Goal: Obtain resource: Download file/media

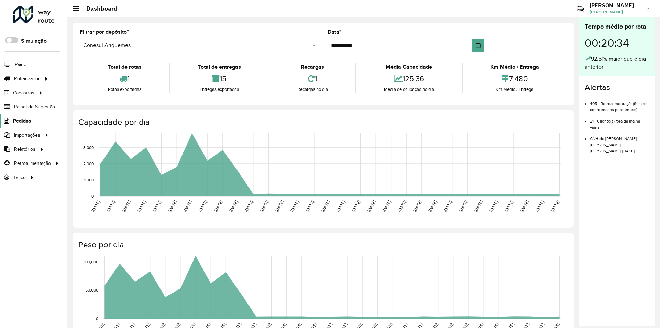
click at [21, 119] on span "Pedidos" at bounding box center [22, 120] width 18 height 7
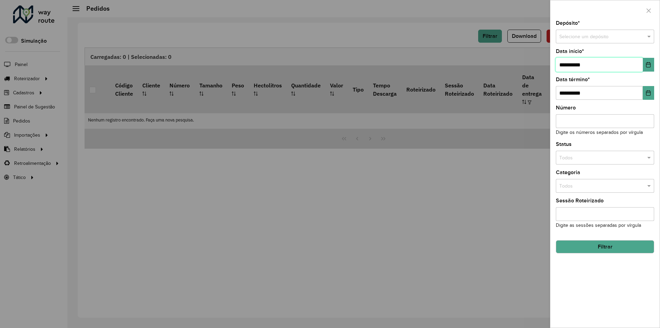
click at [563, 63] on input "**********" at bounding box center [599, 65] width 87 height 14
click at [565, 63] on input "**********" at bounding box center [599, 65] width 87 height 14
type input "**********"
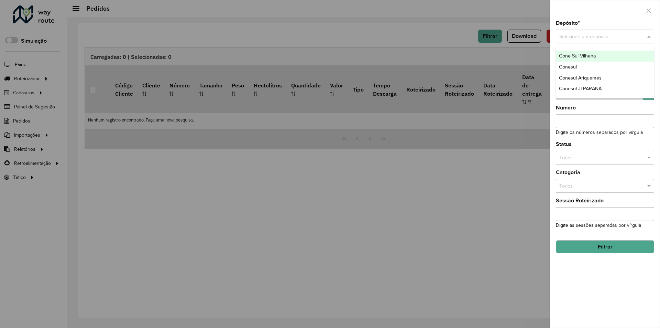
click at [649, 35] on span at bounding box center [650, 37] width 9 height 8
click at [594, 67] on div "Conesul" at bounding box center [605, 67] width 98 height 11
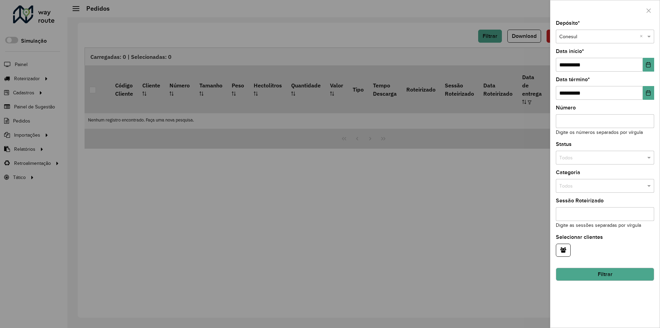
click at [591, 270] on button "Filtrar" at bounding box center [605, 273] width 98 height 13
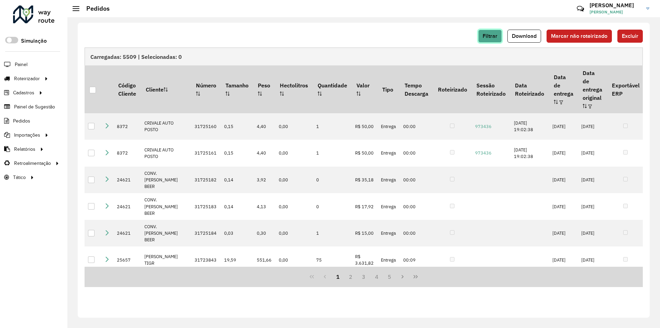
click at [498, 39] on button "Filtrar" at bounding box center [490, 36] width 24 height 13
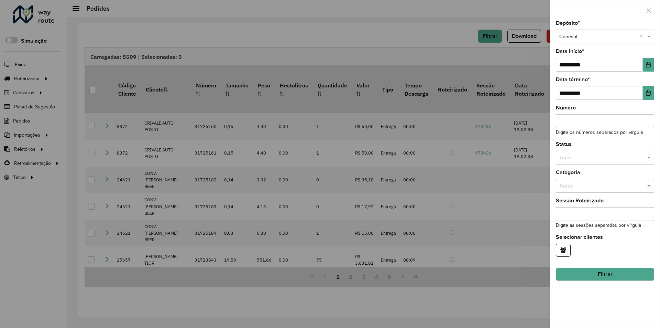
click at [410, 36] on div at bounding box center [330, 164] width 660 height 328
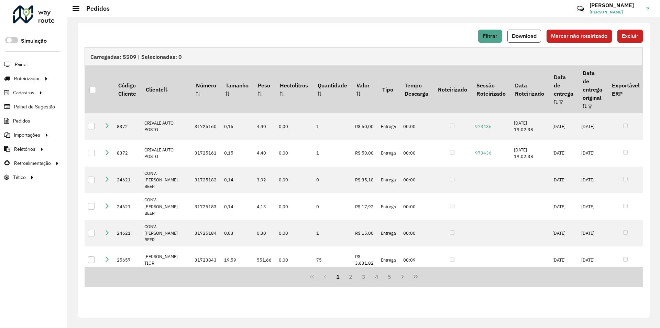
click at [523, 34] on span "Download" at bounding box center [524, 36] width 25 height 6
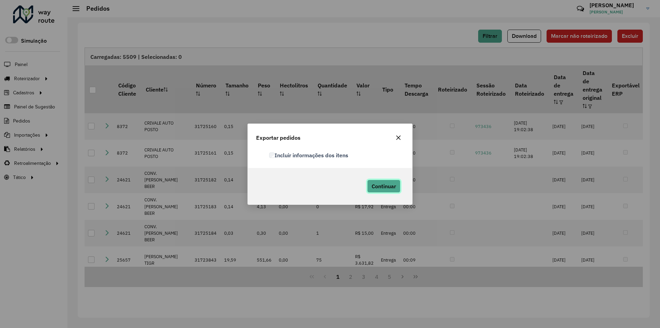
click at [378, 183] on span "Continuar" at bounding box center [384, 186] width 24 height 7
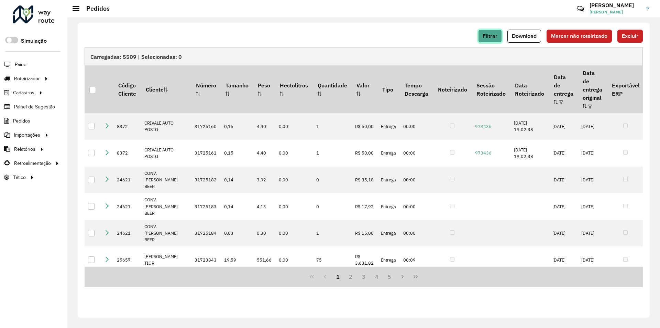
click at [491, 35] on span "Filtrar" at bounding box center [490, 36] width 15 height 6
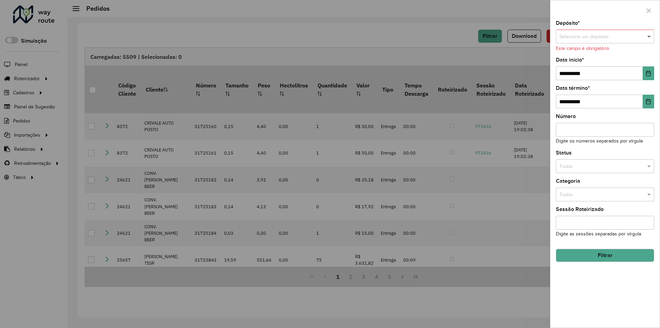
click at [649, 37] on span at bounding box center [650, 37] width 9 height 8
click at [585, 77] on span "Conesul Ariquemes" at bounding box center [580, 78] width 43 height 6
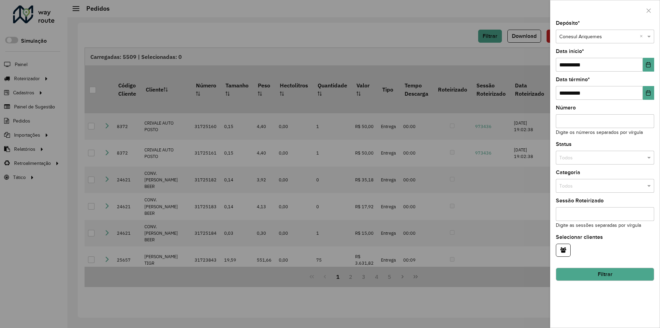
click at [600, 276] on button "Filtrar" at bounding box center [605, 273] width 98 height 13
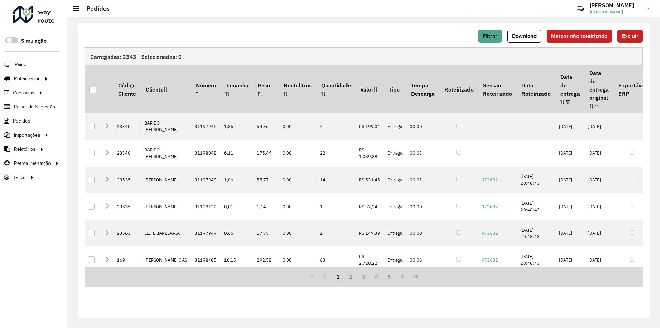
click at [489, 44] on div "Filtrar Download Marcar não roteirizado Excluir" at bounding box center [364, 39] width 558 height 18
click at [490, 38] on span "Filtrar" at bounding box center [490, 36] width 15 height 6
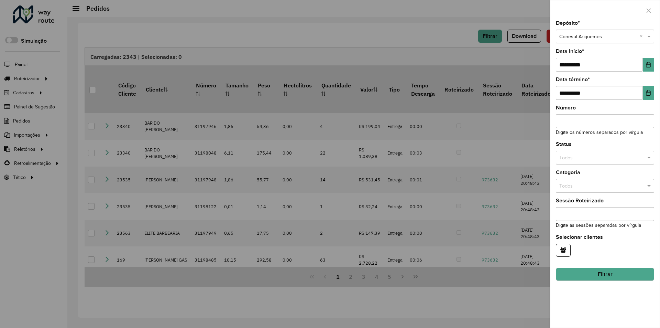
click at [427, 41] on div at bounding box center [330, 164] width 660 height 328
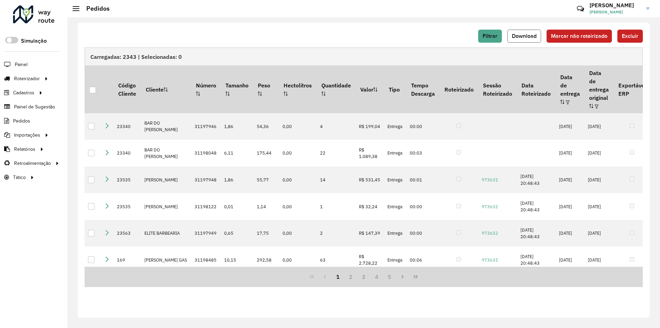
click at [522, 35] on span "Download" at bounding box center [524, 36] width 25 height 6
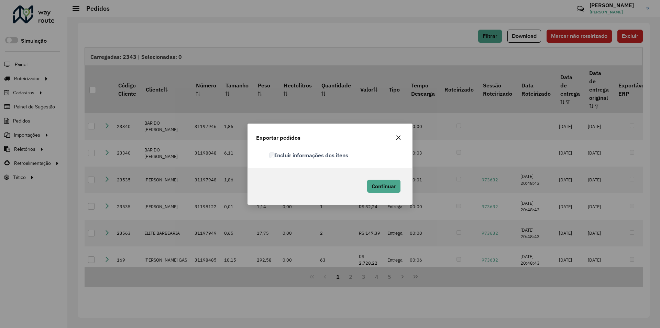
click at [269, 152] on label "Incluir informações dos itens" at bounding box center [308, 155] width 79 height 8
click at [381, 185] on span "Continuar" at bounding box center [384, 186] width 24 height 7
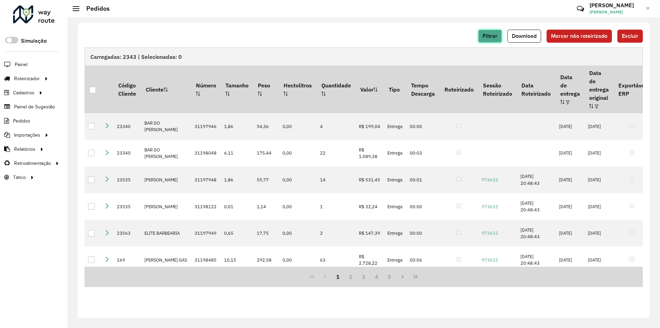
click at [493, 33] on button "Filtrar" at bounding box center [490, 36] width 24 height 13
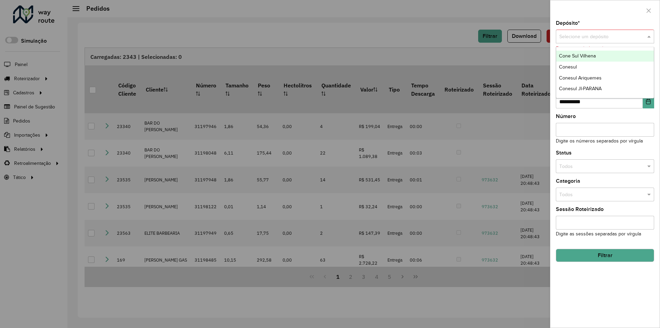
click at [651, 38] on span at bounding box center [650, 37] width 9 height 8
click at [602, 88] on span "Conesul JI-PARANA" at bounding box center [580, 89] width 43 height 6
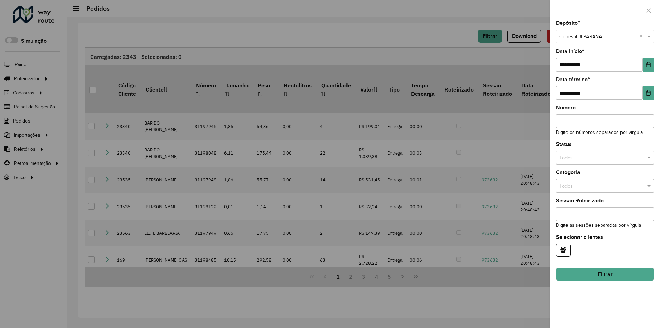
click at [613, 275] on button "Filtrar" at bounding box center [605, 273] width 98 height 13
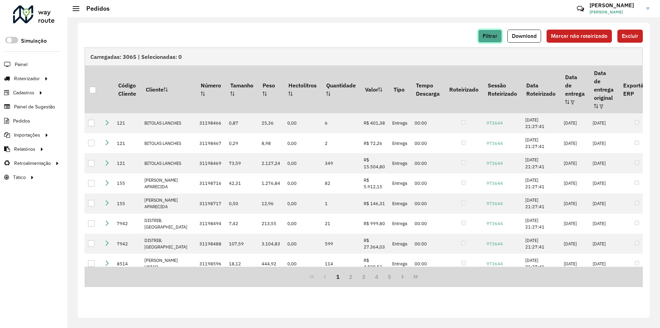
click at [494, 38] on span "Filtrar" at bounding box center [490, 36] width 15 height 6
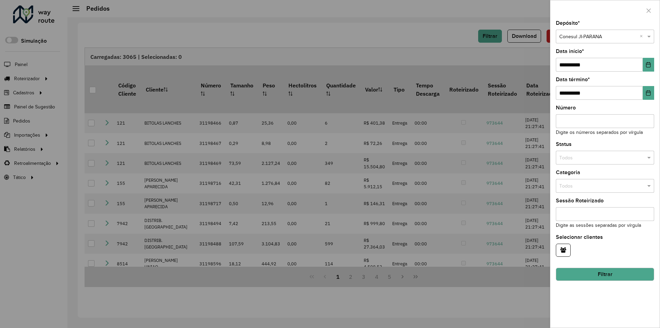
click at [440, 35] on div at bounding box center [330, 164] width 660 height 328
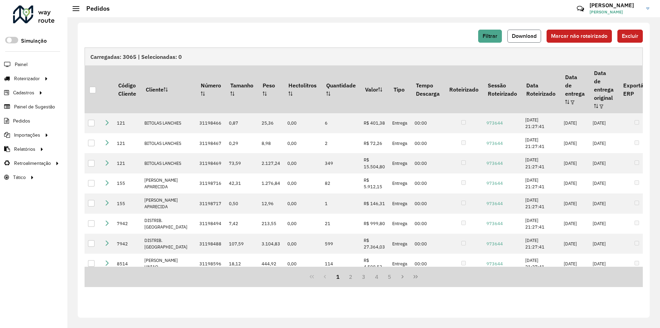
click at [513, 36] on span "Download" at bounding box center [524, 36] width 25 height 6
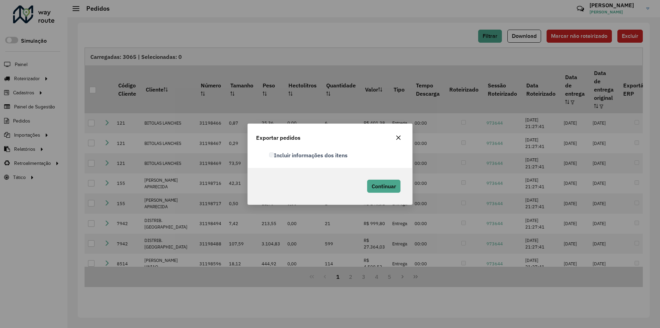
click at [275, 155] on label "Incluir informações dos itens" at bounding box center [308, 155] width 78 height 8
click at [378, 183] on span "Continuar" at bounding box center [384, 186] width 24 height 7
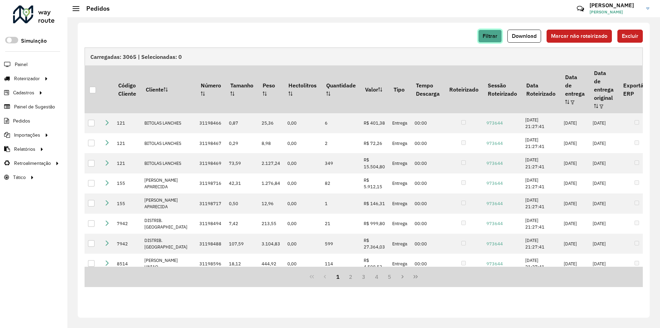
click at [490, 33] on button "Filtrar" at bounding box center [490, 36] width 24 height 13
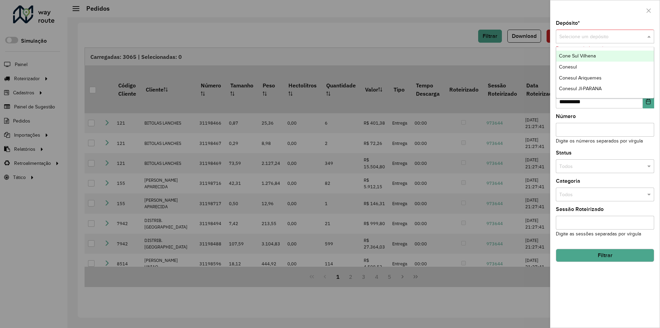
click at [651, 36] on span at bounding box center [650, 37] width 9 height 8
click at [599, 59] on div "Cone Sul Vilhena" at bounding box center [605, 56] width 98 height 11
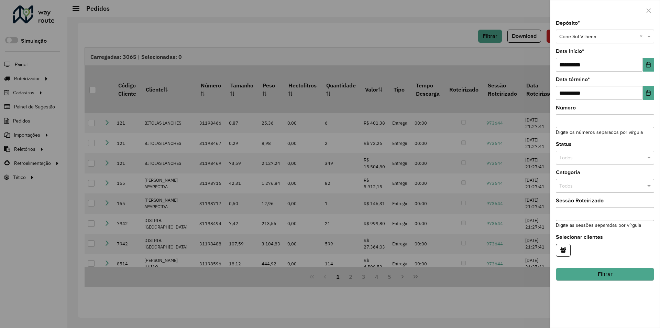
click at [618, 272] on button "Filtrar" at bounding box center [605, 273] width 98 height 13
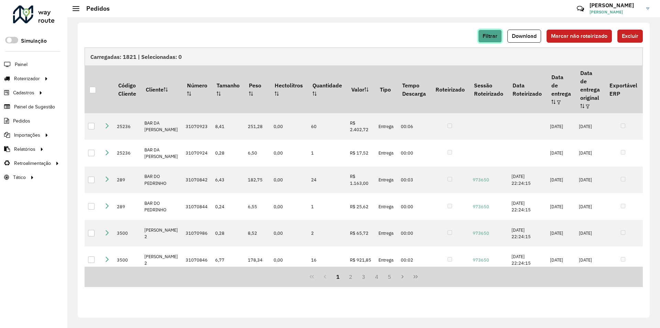
click at [494, 36] on span "Filtrar" at bounding box center [490, 36] width 15 height 6
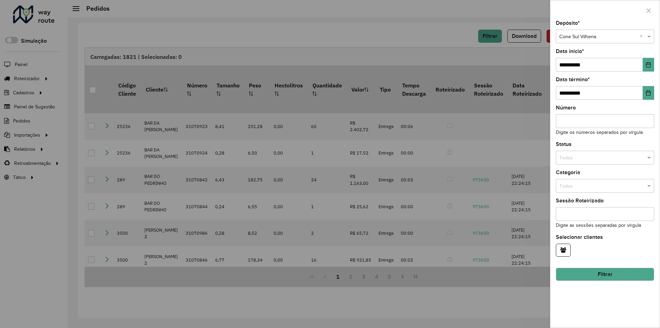
click at [451, 37] on div at bounding box center [330, 164] width 660 height 328
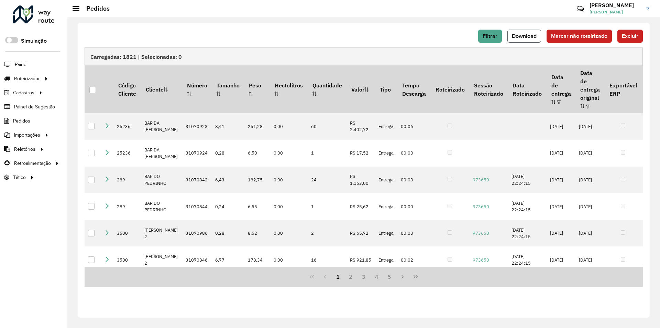
click at [527, 31] on button "Download" at bounding box center [524, 36] width 34 height 13
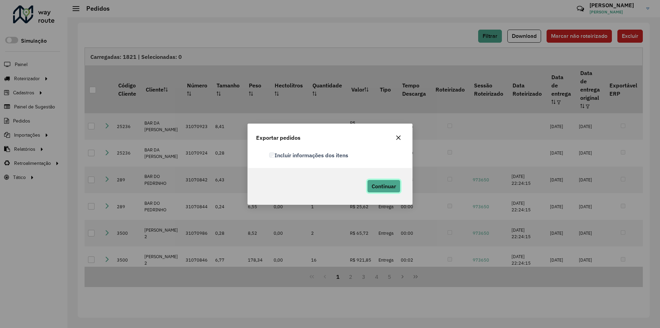
click at [377, 183] on span "Continuar" at bounding box center [384, 186] width 24 height 7
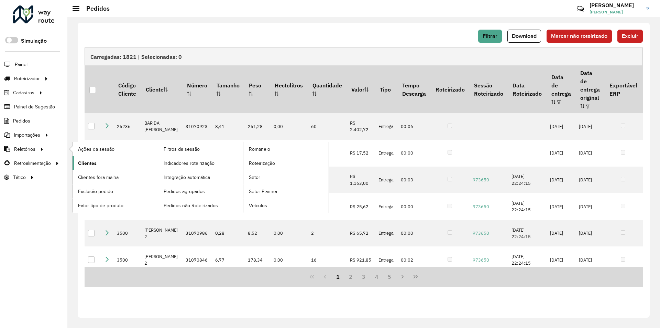
click at [103, 161] on link "Clientes" at bounding box center [115, 163] width 85 height 14
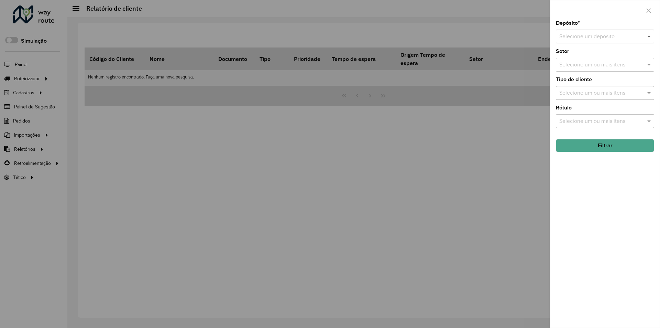
click at [651, 39] on span at bounding box center [650, 36] width 9 height 8
click at [594, 66] on div "Conesul" at bounding box center [605, 68] width 98 height 12
click at [627, 147] on button "Filtrar" at bounding box center [605, 145] width 98 height 13
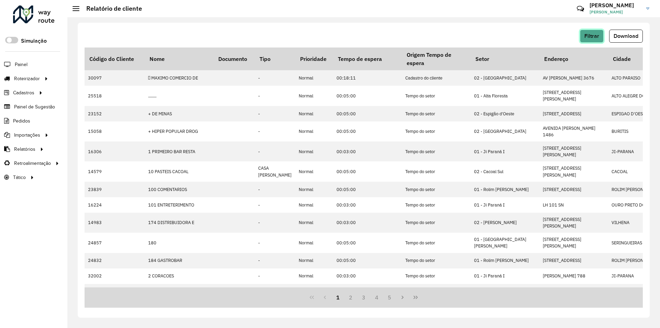
click at [596, 31] on button "Filtrar" at bounding box center [592, 36] width 24 height 13
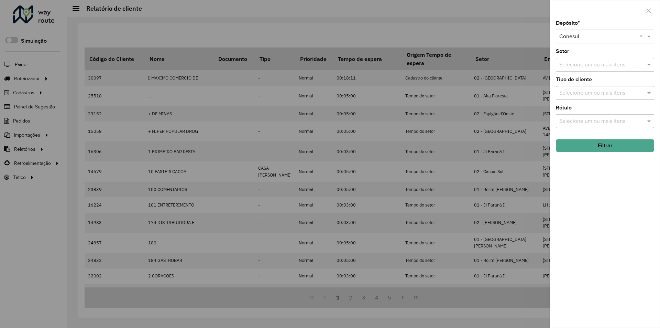
click at [506, 31] on div at bounding box center [330, 164] width 660 height 328
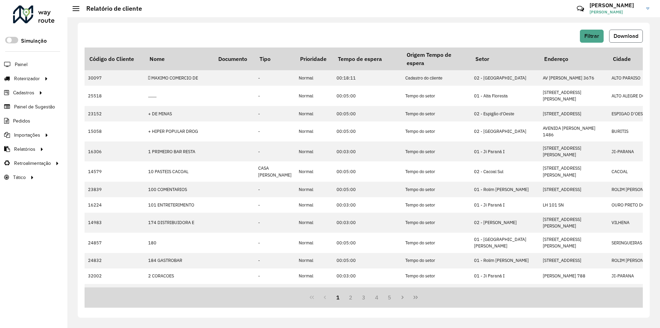
click at [616, 32] on button "Download" at bounding box center [626, 36] width 34 height 13
click at [592, 38] on span "Filtrar" at bounding box center [591, 36] width 15 height 6
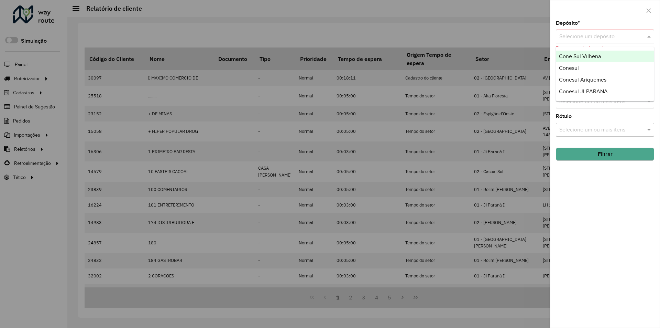
click at [651, 37] on span at bounding box center [650, 36] width 9 height 8
click at [602, 86] on div "Conesul JI-PARANA" at bounding box center [605, 92] width 98 height 12
click at [648, 37] on span at bounding box center [650, 36] width 9 height 8
click at [609, 77] on div "Conesul Ariquemes" at bounding box center [605, 80] width 98 height 12
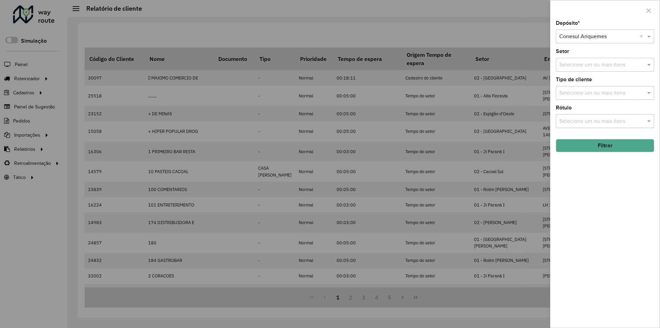
click at [615, 149] on button "Filtrar" at bounding box center [605, 145] width 98 height 13
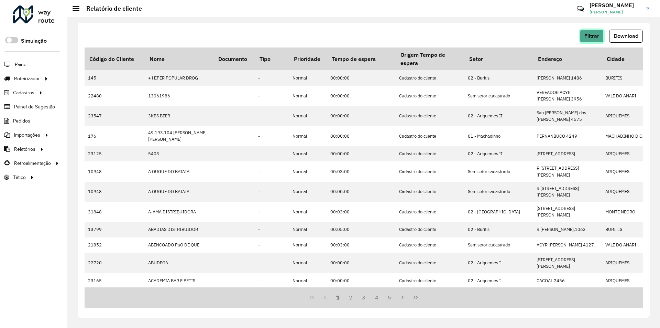
click at [597, 34] on span "Filtrar" at bounding box center [591, 36] width 15 height 6
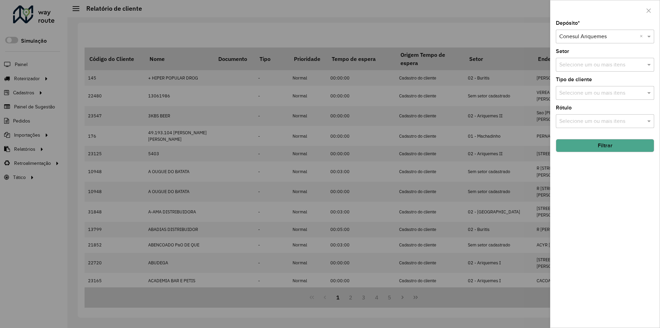
click at [493, 38] on div at bounding box center [330, 164] width 660 height 328
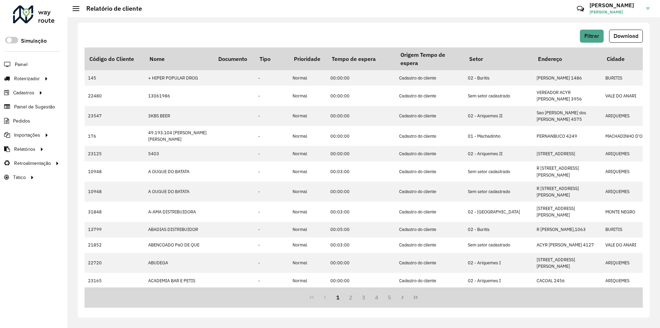
drag, startPoint x: 636, startPoint y: 37, endPoint x: 619, endPoint y: 39, distance: 17.3
click at [632, 37] on span "Download" at bounding box center [626, 36] width 25 height 6
click at [589, 37] on span "Filtrar" at bounding box center [591, 36] width 15 height 6
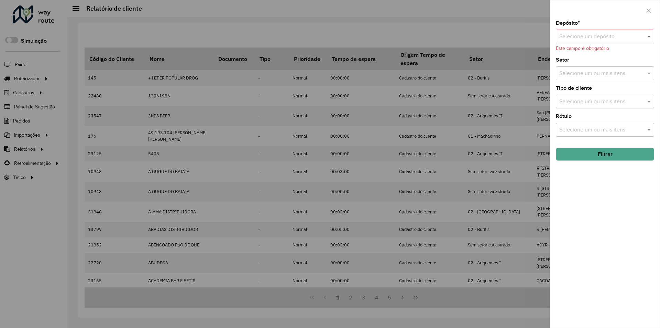
click at [647, 36] on span at bounding box center [650, 36] width 9 height 8
click at [588, 88] on div "Conesul JI-PARANA" at bounding box center [605, 92] width 98 height 12
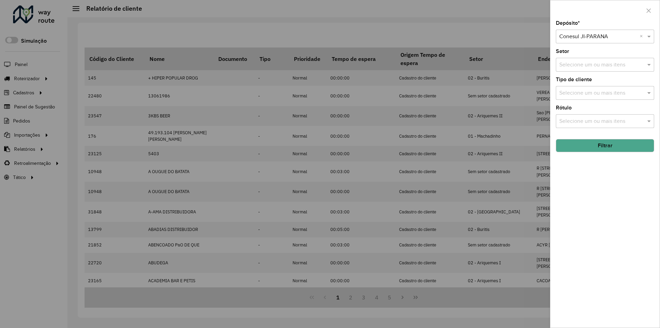
click at [600, 146] on button "Filtrar" at bounding box center [605, 145] width 98 height 13
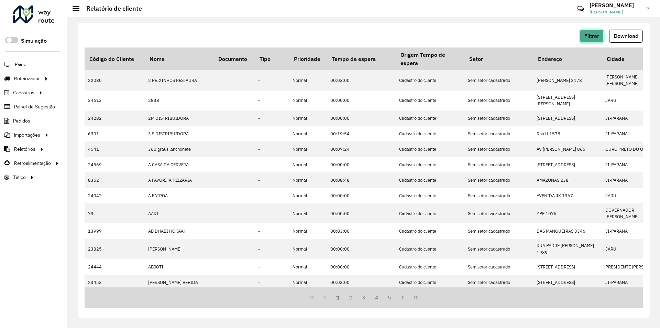
click at [590, 36] on span "Filtrar" at bounding box center [591, 36] width 15 height 6
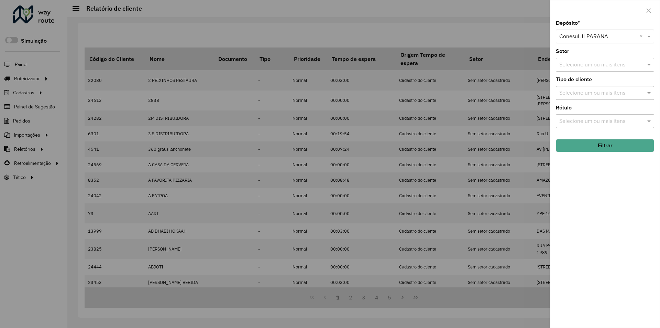
click at [511, 38] on div at bounding box center [330, 164] width 660 height 328
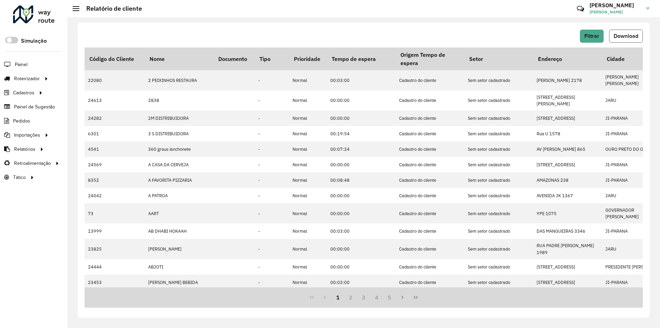
click at [619, 37] on span "Download" at bounding box center [626, 36] width 25 height 6
click at [596, 34] on span "Filtrar" at bounding box center [591, 36] width 15 height 6
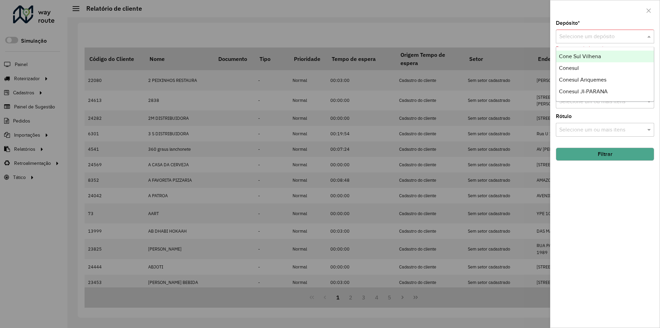
click at [650, 36] on span at bounding box center [650, 36] width 9 height 8
click at [593, 57] on span "Cone Sul Vilhena" at bounding box center [580, 56] width 42 height 6
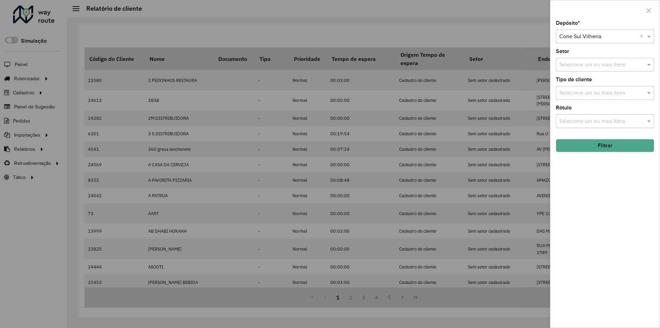
click at [612, 149] on button "Filtrar" at bounding box center [605, 145] width 98 height 13
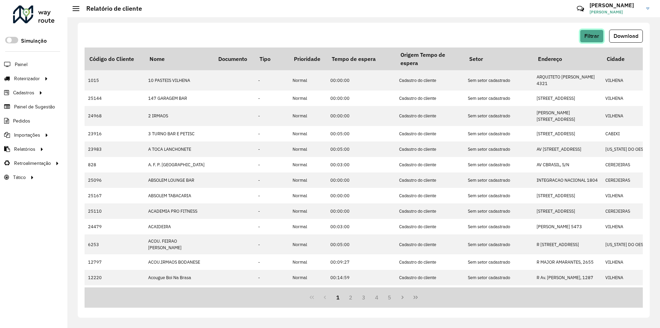
click at [590, 36] on span "Filtrar" at bounding box center [591, 36] width 15 height 6
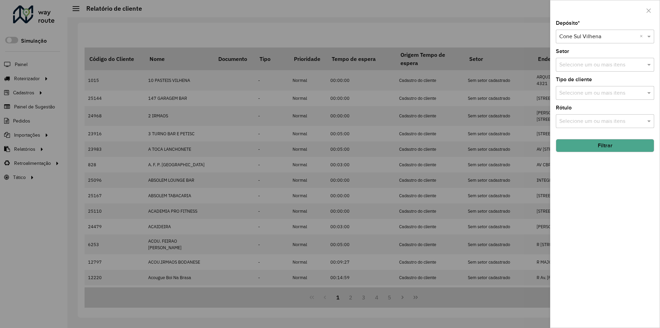
click at [527, 29] on div at bounding box center [330, 164] width 660 height 328
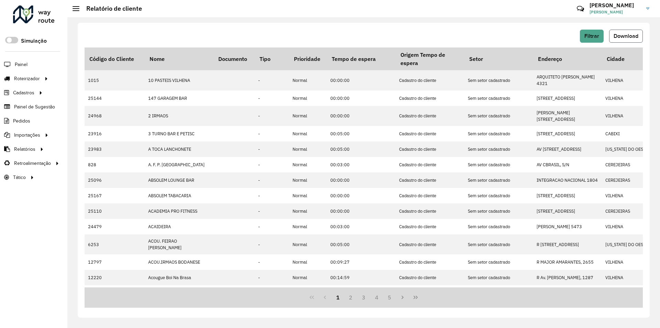
click at [626, 36] on span "Download" at bounding box center [626, 36] width 25 height 6
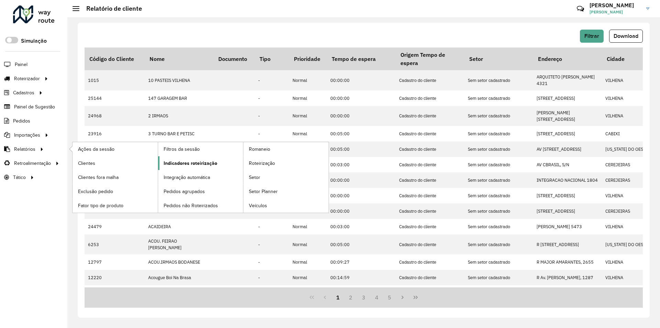
click at [189, 159] on link "Indicadores roteirização" at bounding box center [200, 163] width 85 height 14
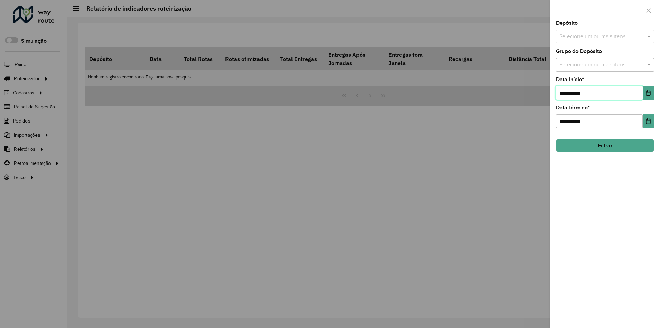
click at [565, 94] on input "**********" at bounding box center [599, 93] width 87 height 14
type input "**********"
click at [649, 38] on span at bounding box center [650, 36] width 9 height 8
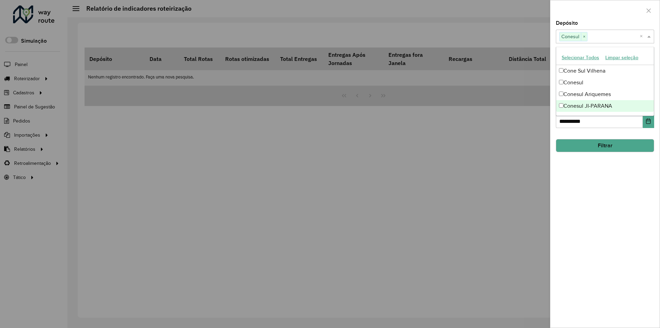
click at [621, 144] on button "Filtrar" at bounding box center [605, 145] width 98 height 13
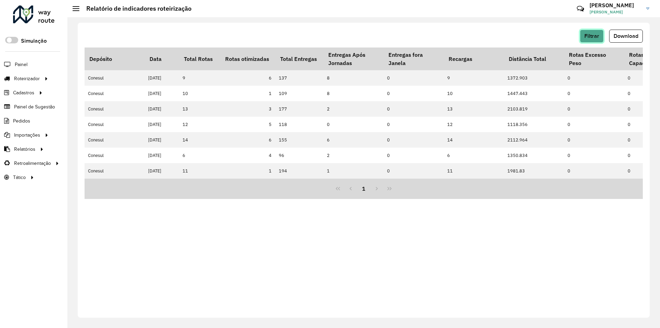
click at [588, 39] on button "Filtrar" at bounding box center [592, 36] width 24 height 13
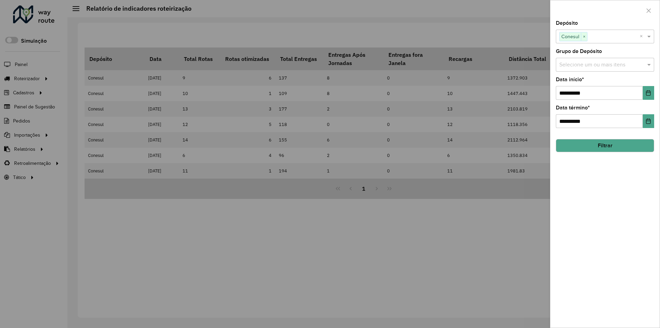
click at [524, 31] on div at bounding box center [330, 164] width 660 height 328
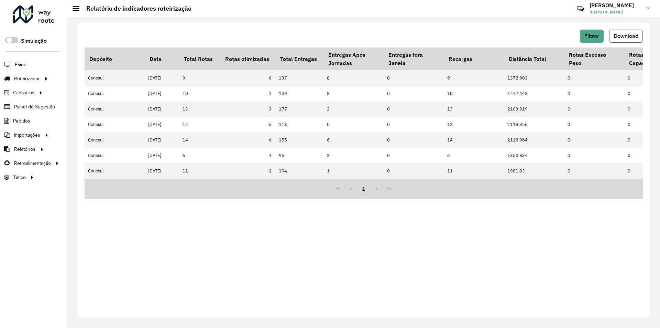
click at [622, 34] on span "Download" at bounding box center [626, 36] width 25 height 6
click at [595, 37] on span "Filtrar" at bounding box center [591, 36] width 15 height 6
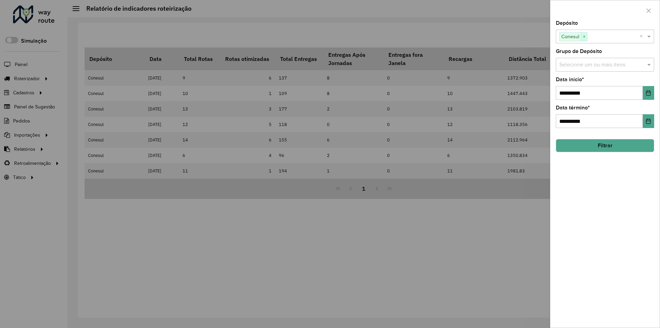
click at [586, 40] on span "×" at bounding box center [584, 37] width 6 height 8
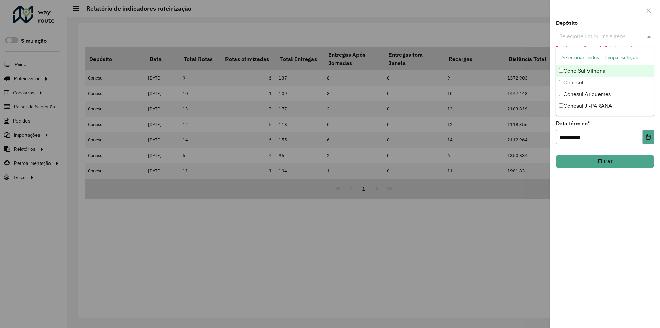
click at [650, 36] on span at bounding box center [650, 36] width 9 height 8
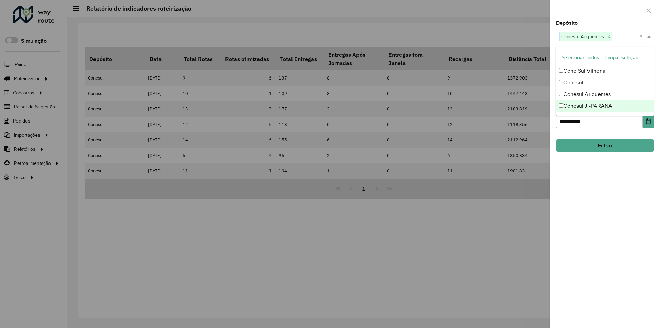
click at [610, 182] on div "**********" at bounding box center [604, 174] width 109 height 307
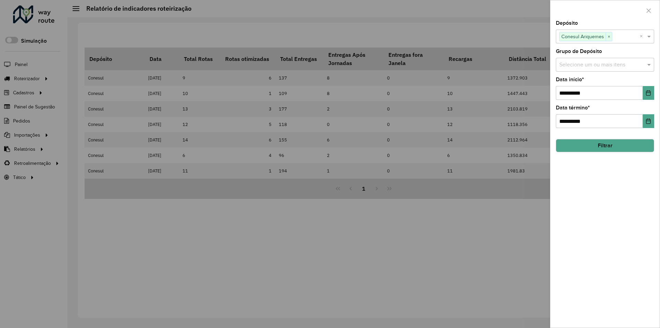
click at [598, 146] on button "Filtrar" at bounding box center [605, 145] width 98 height 13
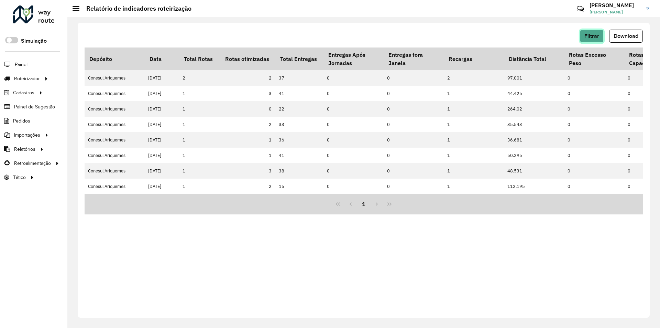
click at [590, 39] on span "Filtrar" at bounding box center [591, 36] width 15 height 6
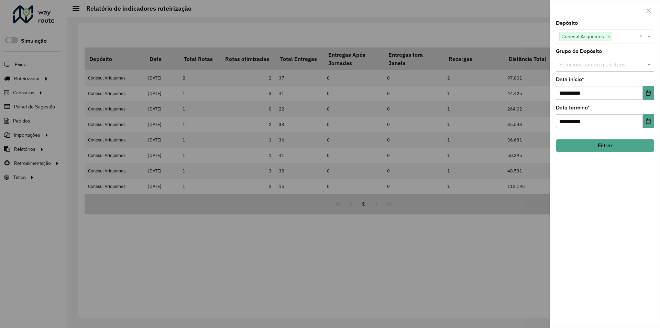
click at [520, 31] on div at bounding box center [330, 164] width 660 height 328
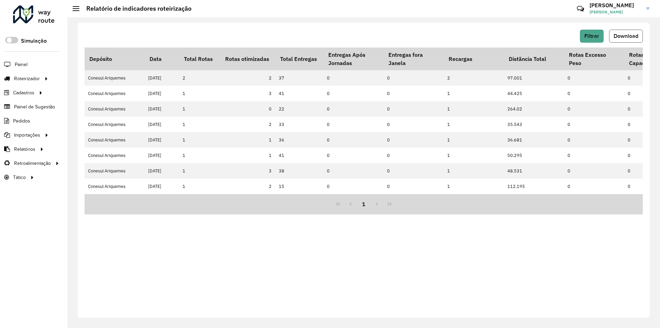
click at [624, 37] on span "Download" at bounding box center [626, 36] width 25 height 6
click at [582, 35] on button "Filtrar" at bounding box center [592, 36] width 24 height 13
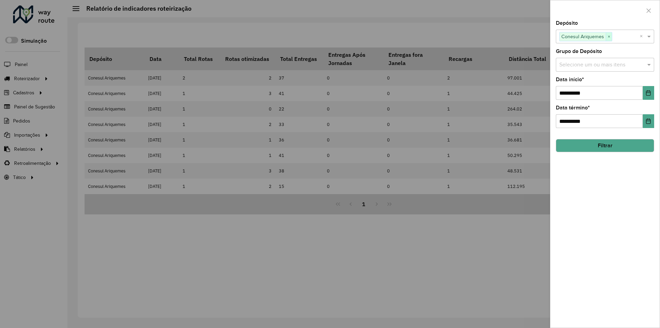
click at [610, 36] on span "×" at bounding box center [609, 37] width 6 height 8
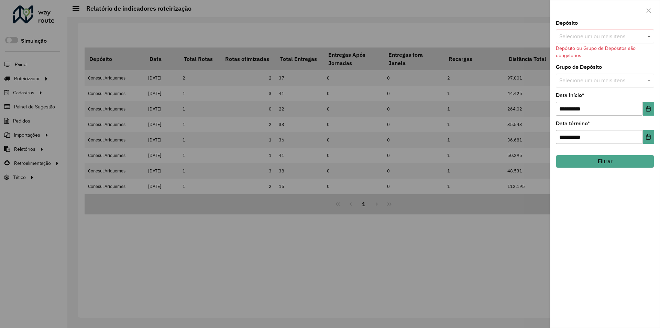
click at [652, 35] on span at bounding box center [650, 36] width 9 height 8
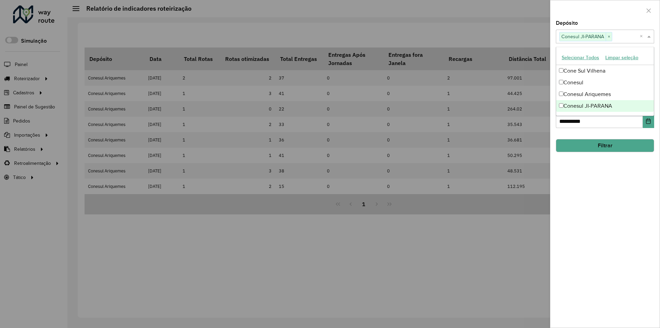
click at [586, 193] on div "**********" at bounding box center [604, 174] width 109 height 307
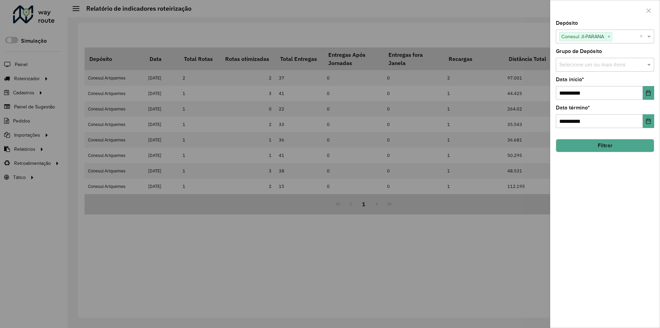
click at [598, 149] on button "Filtrar" at bounding box center [605, 145] width 98 height 13
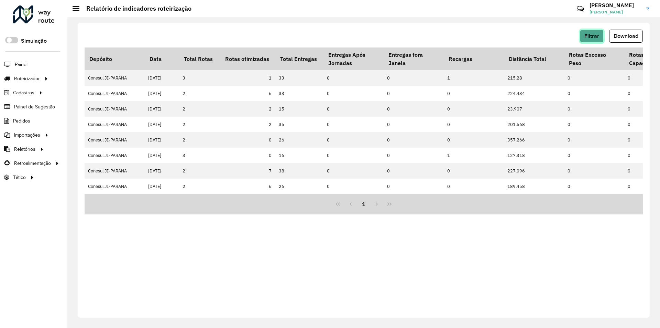
click at [589, 36] on span "Filtrar" at bounding box center [591, 36] width 15 height 6
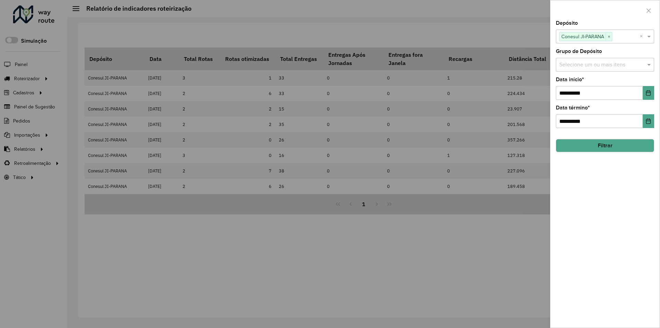
click at [522, 35] on div at bounding box center [330, 164] width 660 height 328
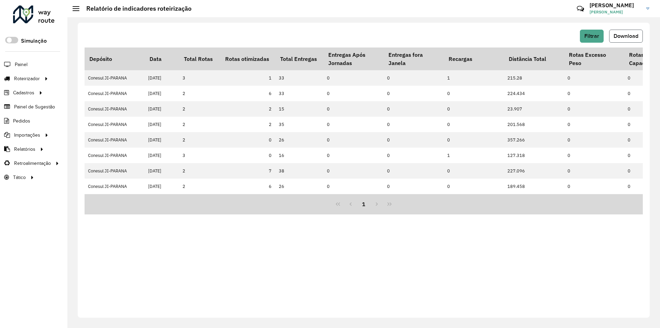
click at [617, 36] on span "Download" at bounding box center [626, 36] width 25 height 6
click at [592, 36] on span "Filtrar" at bounding box center [591, 36] width 15 height 6
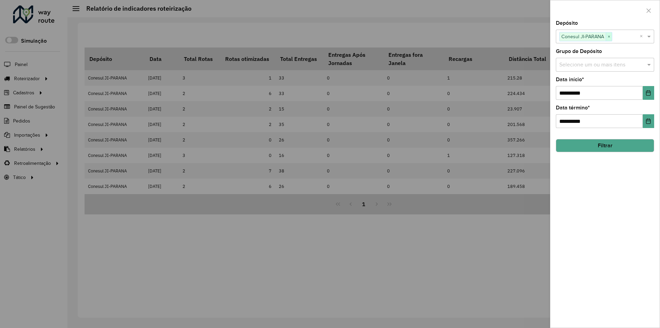
click at [610, 36] on span "×" at bounding box center [609, 37] width 6 height 8
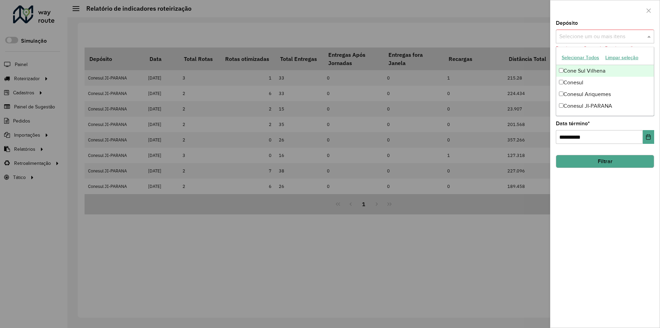
drag, startPoint x: 646, startPoint y: 35, endPoint x: 641, endPoint y: 35, distance: 4.2
click at [645, 35] on div "Selecione um ou mais itens" at bounding box center [605, 37] width 98 height 14
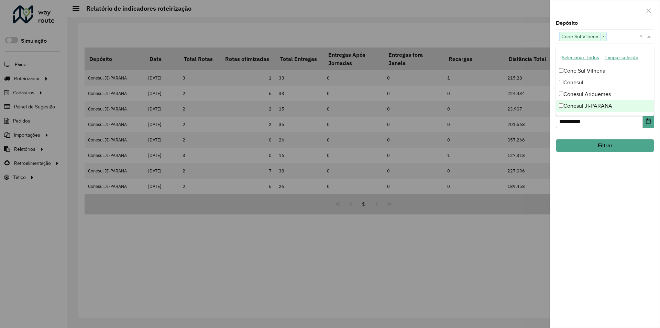
click at [612, 184] on div "**********" at bounding box center [604, 174] width 109 height 307
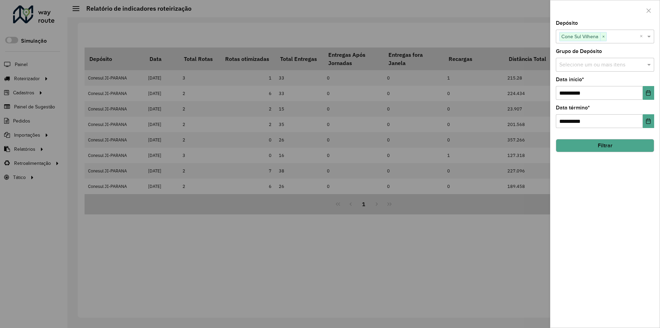
click at [596, 145] on button "Filtrar" at bounding box center [605, 145] width 98 height 13
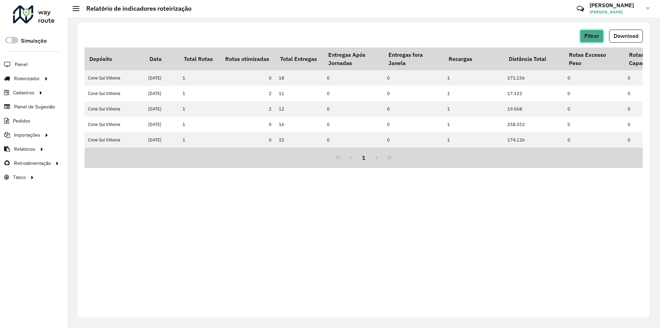
click at [595, 34] on span "Filtrar" at bounding box center [591, 36] width 15 height 6
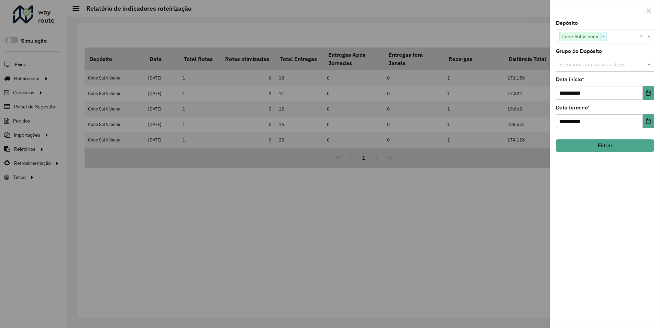
click at [525, 32] on div at bounding box center [330, 164] width 660 height 328
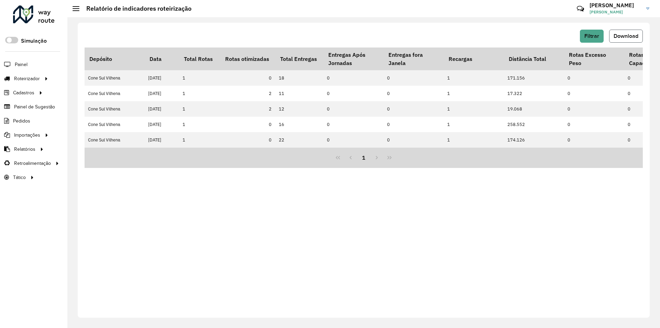
click at [616, 37] on span "Download" at bounding box center [626, 36] width 25 height 6
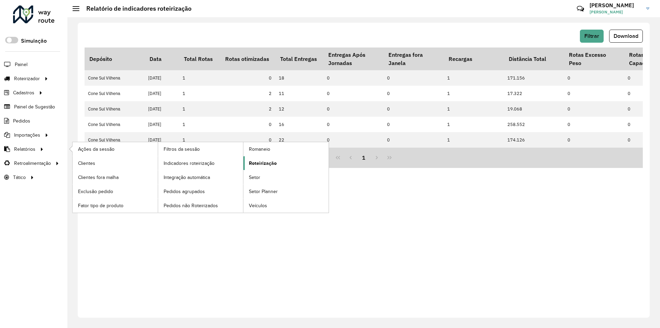
click at [268, 166] on span "Roteirização" at bounding box center [263, 163] width 28 height 7
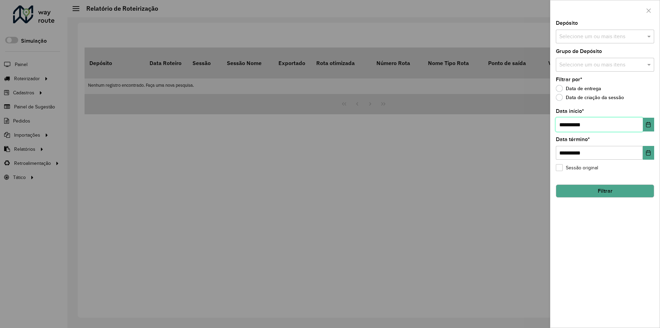
click at [565, 123] on input "**********" at bounding box center [599, 125] width 87 height 14
type input "**********"
click at [647, 35] on span at bounding box center [650, 36] width 9 height 8
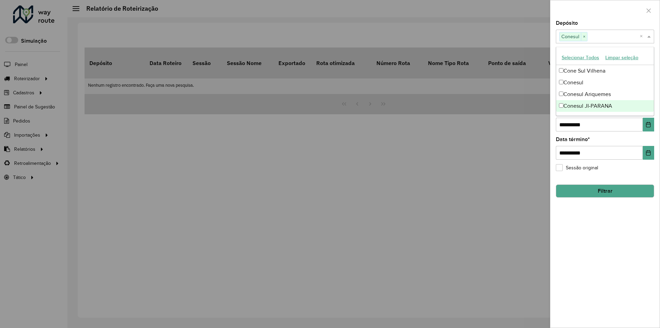
click at [597, 229] on div "**********" at bounding box center [604, 174] width 109 height 307
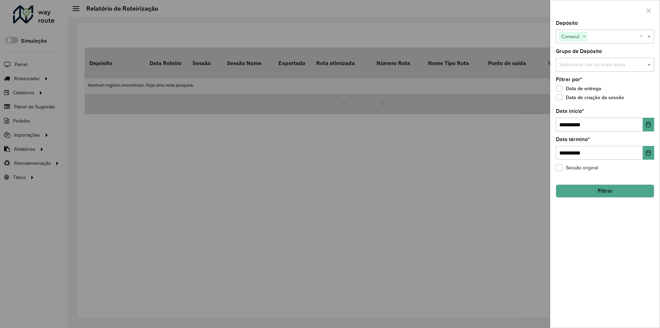
click at [597, 190] on button "Filtrar" at bounding box center [605, 190] width 98 height 13
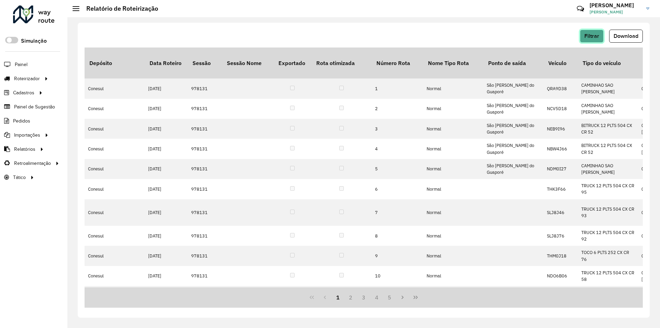
click at [597, 31] on button "Filtrar" at bounding box center [592, 36] width 24 height 13
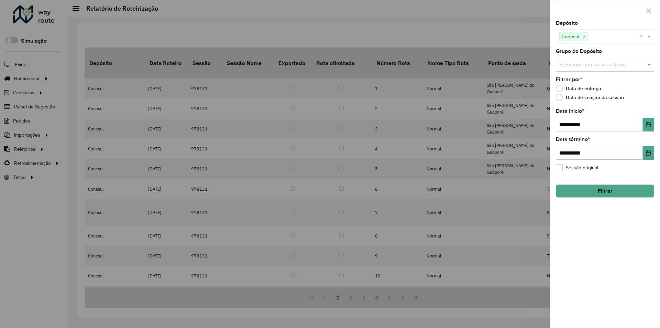
click at [516, 30] on div at bounding box center [330, 164] width 660 height 328
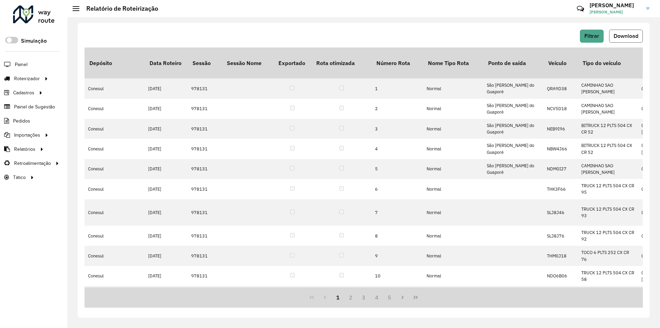
click at [622, 36] on span "Download" at bounding box center [626, 36] width 25 height 6
click at [599, 37] on span "Filtrar" at bounding box center [591, 36] width 15 height 6
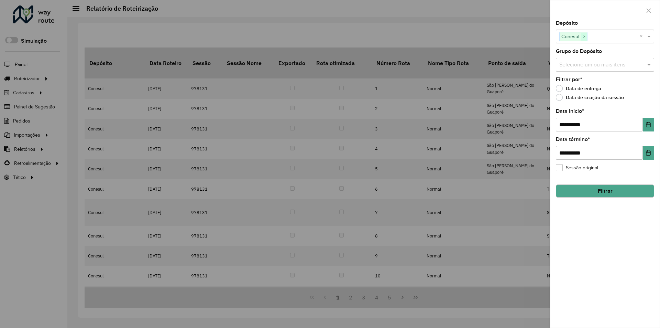
click at [585, 38] on span "×" at bounding box center [584, 37] width 6 height 8
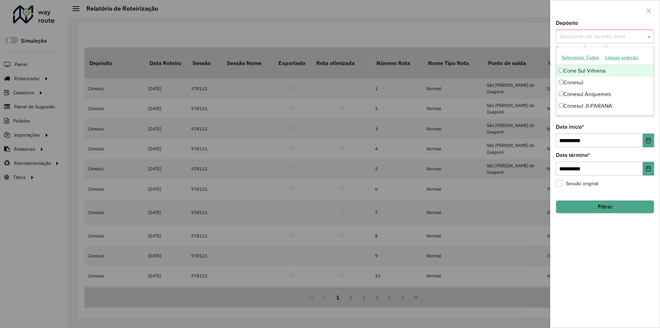
click at [650, 35] on span at bounding box center [650, 36] width 9 height 8
click at [563, 91] on div "Conesul Ariquemes" at bounding box center [605, 94] width 98 height 12
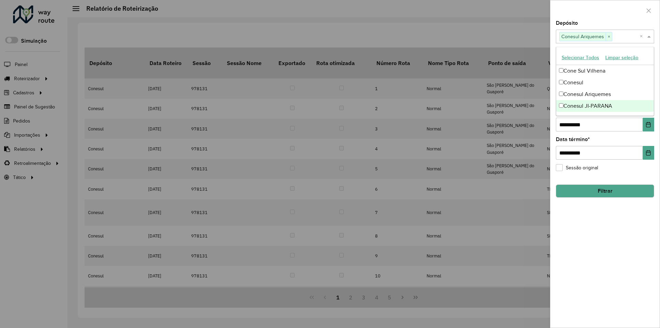
click at [606, 234] on div "**********" at bounding box center [604, 174] width 109 height 307
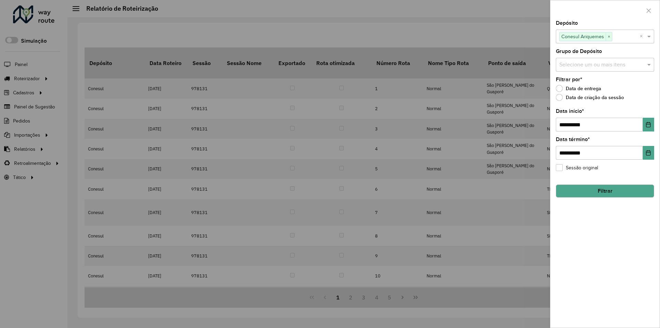
click at [594, 194] on button "Filtrar" at bounding box center [605, 190] width 98 height 13
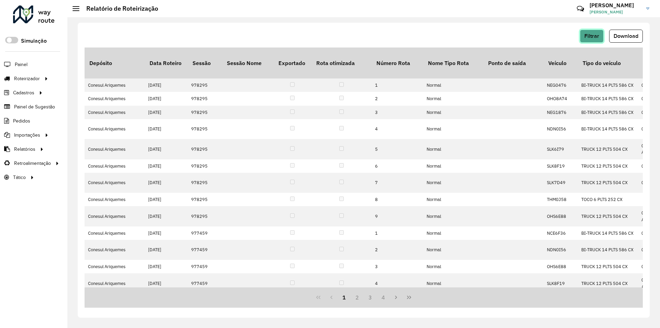
click at [596, 40] on button "Filtrar" at bounding box center [592, 36] width 24 height 13
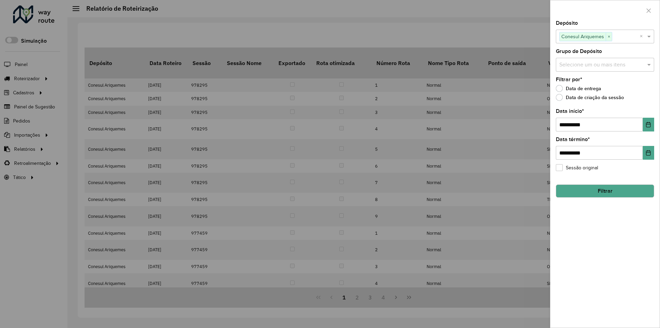
click at [521, 30] on div at bounding box center [330, 164] width 660 height 328
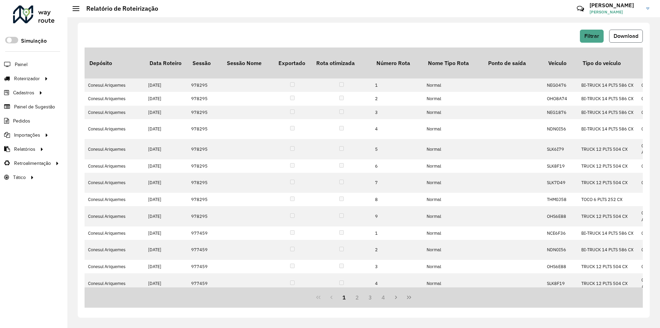
click at [625, 34] on span "Download" at bounding box center [626, 36] width 25 height 6
click at [477, 28] on div "Filtrar Download Depósito Data Roteiro Sessão Sessão Nome Exportado Rota otimiz…" at bounding box center [364, 170] width 572 height 295
click at [595, 35] on span "Filtrar" at bounding box center [591, 36] width 15 height 6
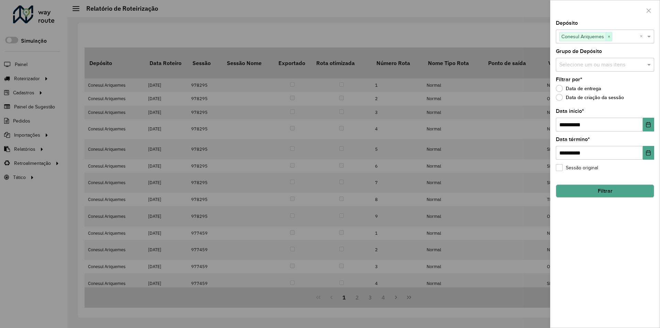
click at [611, 37] on span "×" at bounding box center [609, 37] width 6 height 8
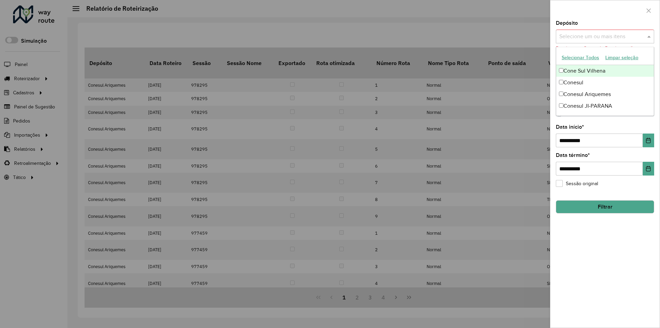
click at [650, 36] on span at bounding box center [650, 36] width 9 height 8
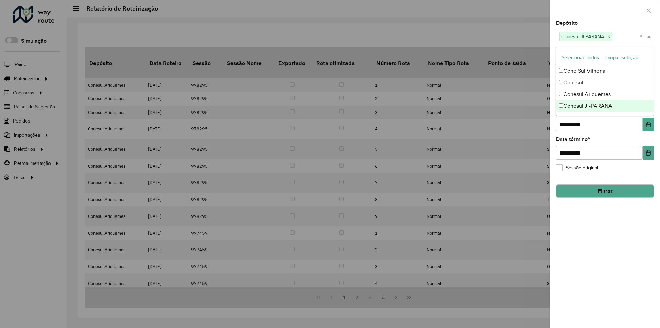
click at [575, 252] on div "**********" at bounding box center [604, 174] width 109 height 307
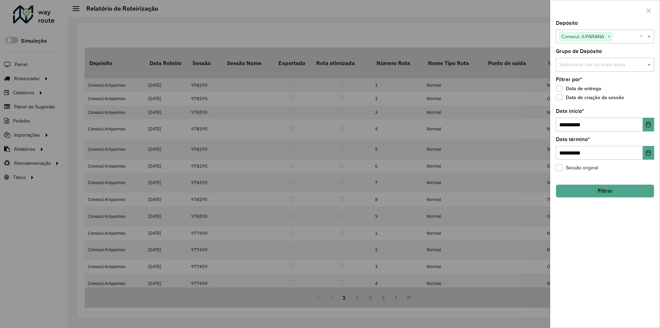
click at [581, 196] on button "Filtrar" at bounding box center [605, 190] width 98 height 13
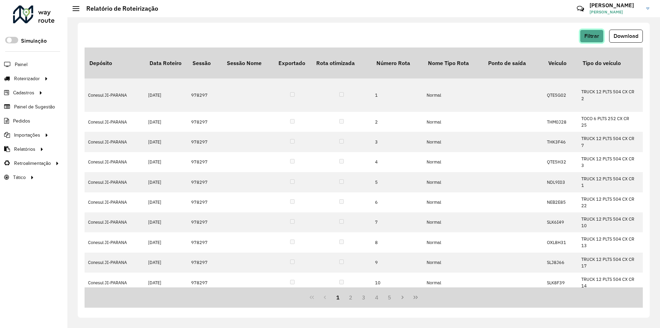
click at [597, 33] on button "Filtrar" at bounding box center [592, 36] width 24 height 13
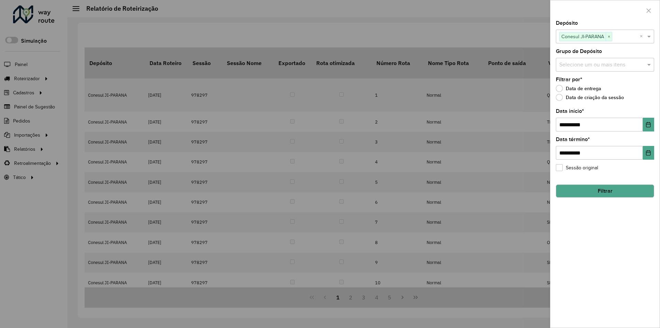
click at [511, 36] on div at bounding box center [330, 164] width 660 height 328
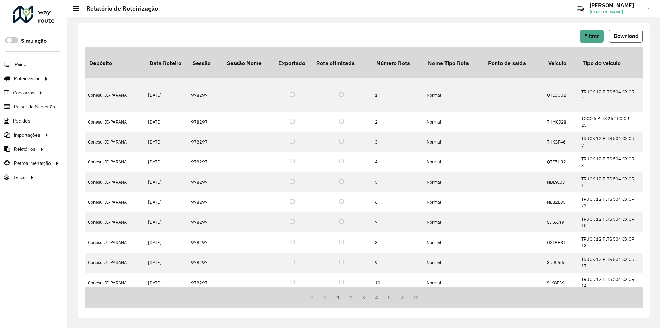
click at [627, 37] on span "Download" at bounding box center [626, 36] width 25 height 6
click at [586, 36] on span "Filtrar" at bounding box center [591, 36] width 15 height 6
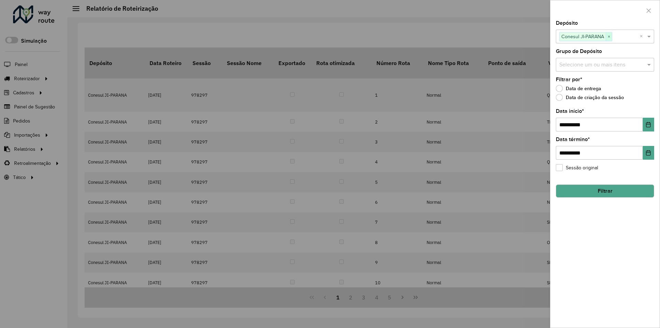
click at [609, 35] on span "×" at bounding box center [609, 37] width 6 height 8
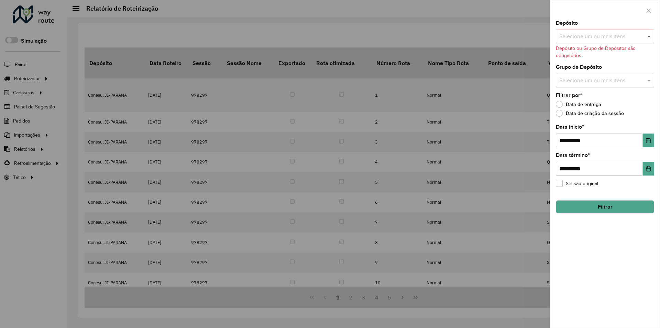
click at [648, 36] on span at bounding box center [650, 36] width 9 height 8
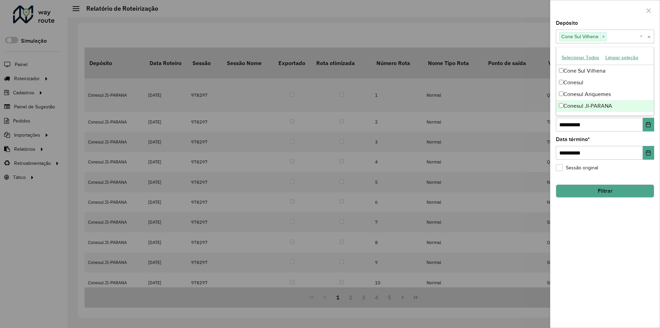
click at [588, 230] on div "**********" at bounding box center [604, 174] width 109 height 307
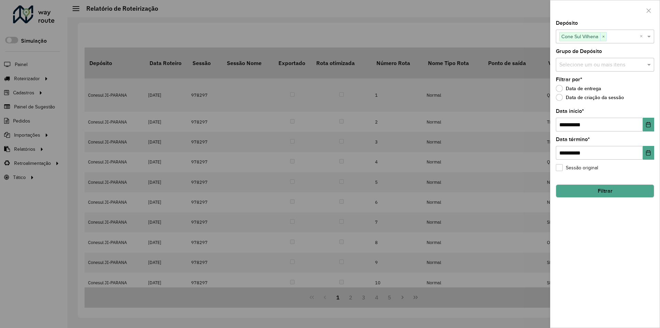
click at [574, 186] on button "Filtrar" at bounding box center [605, 190] width 98 height 13
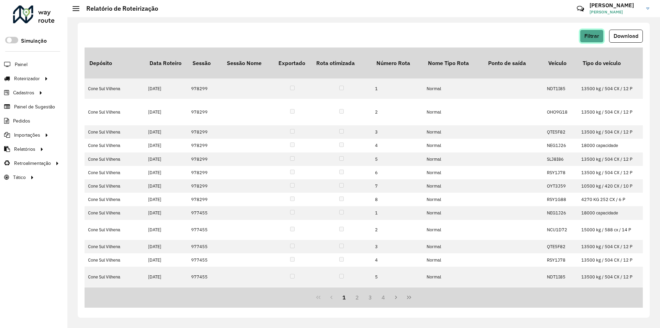
click at [601, 39] on button "Filtrar" at bounding box center [592, 36] width 24 height 13
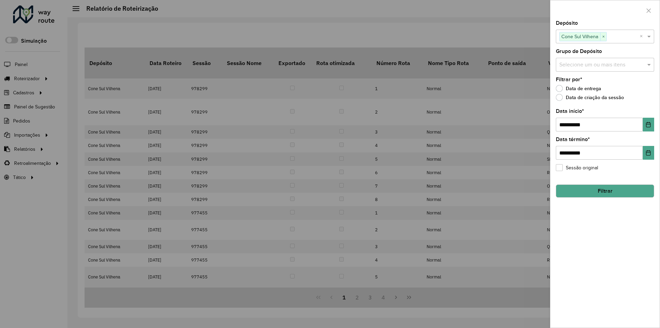
click at [512, 38] on div at bounding box center [330, 164] width 660 height 328
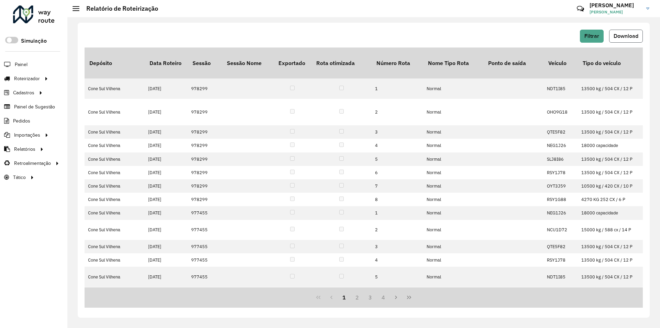
click at [619, 33] on button "Download" at bounding box center [626, 36] width 34 height 13
